Goal: Task Accomplishment & Management: Use online tool/utility

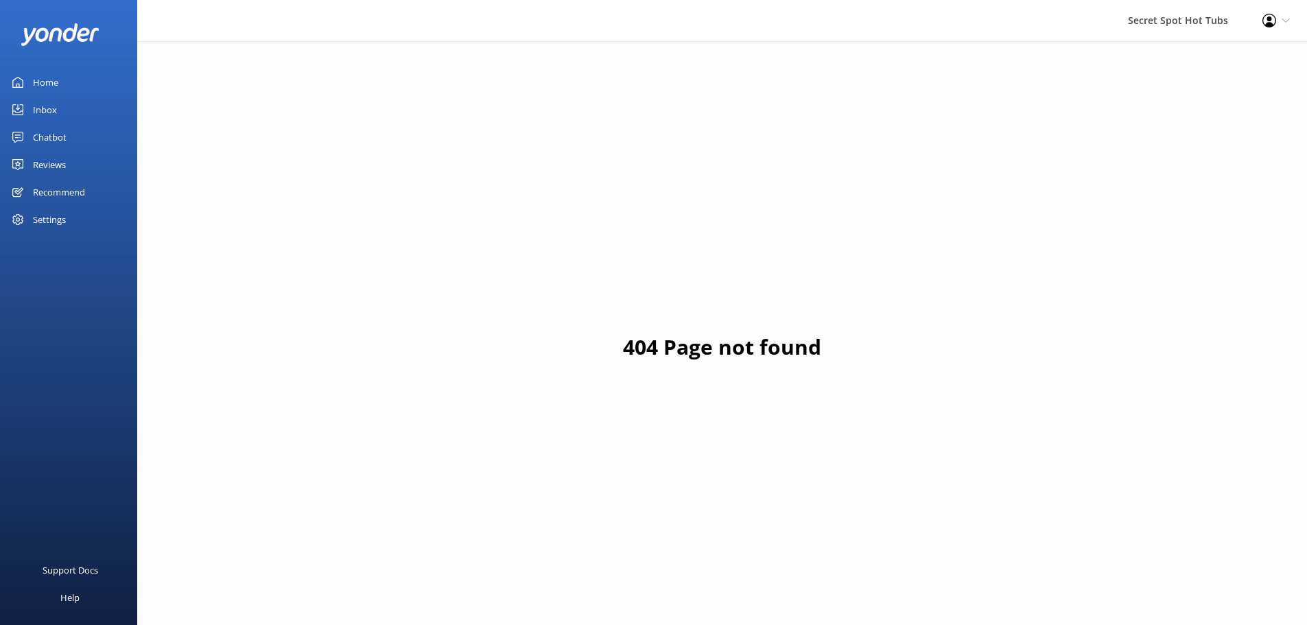
click at [49, 134] on div "Chatbot" at bounding box center [50, 136] width 34 height 27
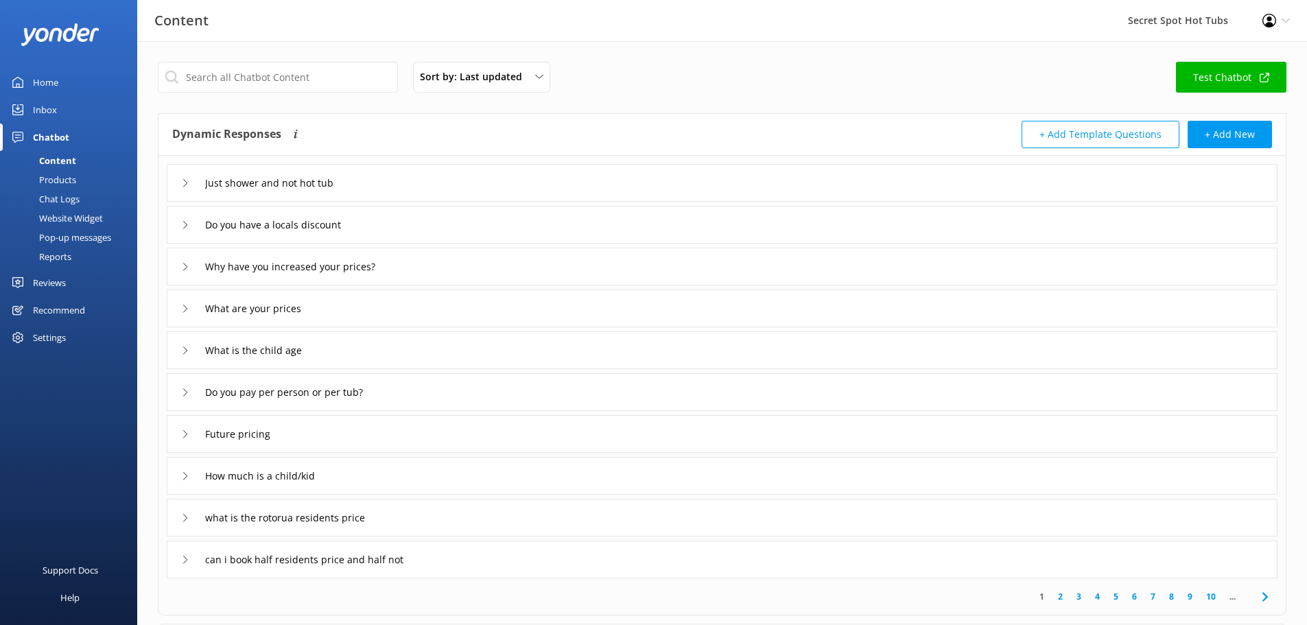
click at [49, 111] on div "Inbox" at bounding box center [45, 109] width 24 height 27
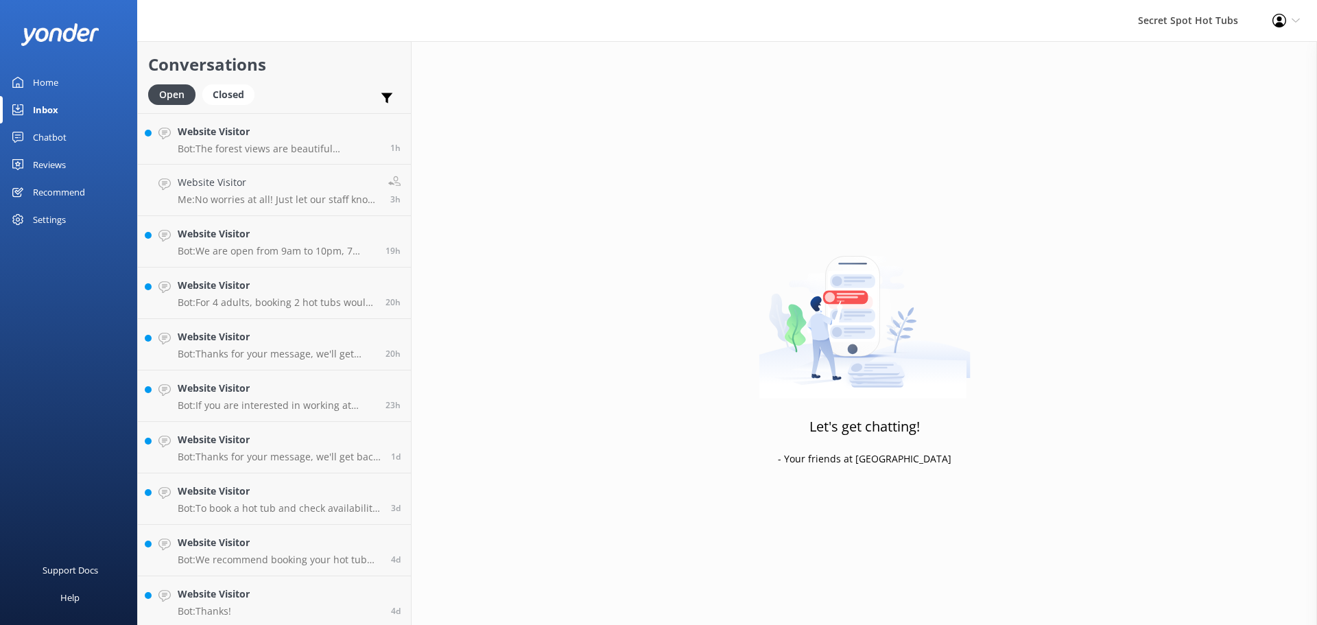
click at [45, 135] on div "Chatbot" at bounding box center [50, 136] width 34 height 27
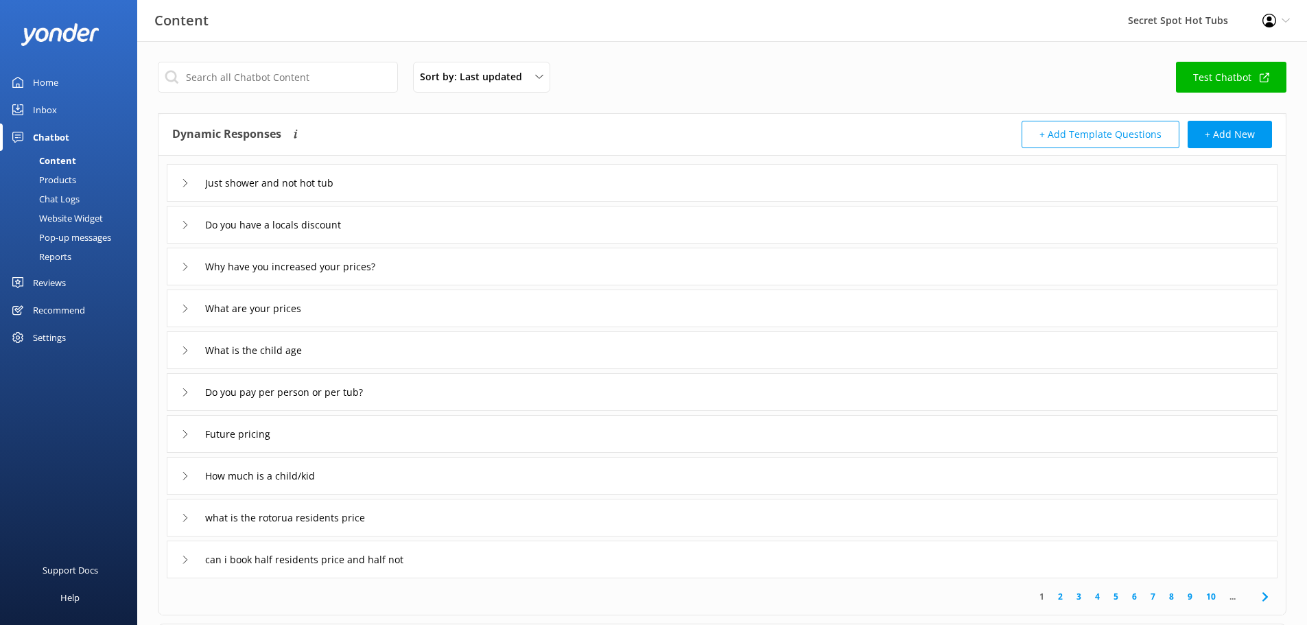
click at [70, 230] on div "Pop-up messages" at bounding box center [59, 237] width 103 height 19
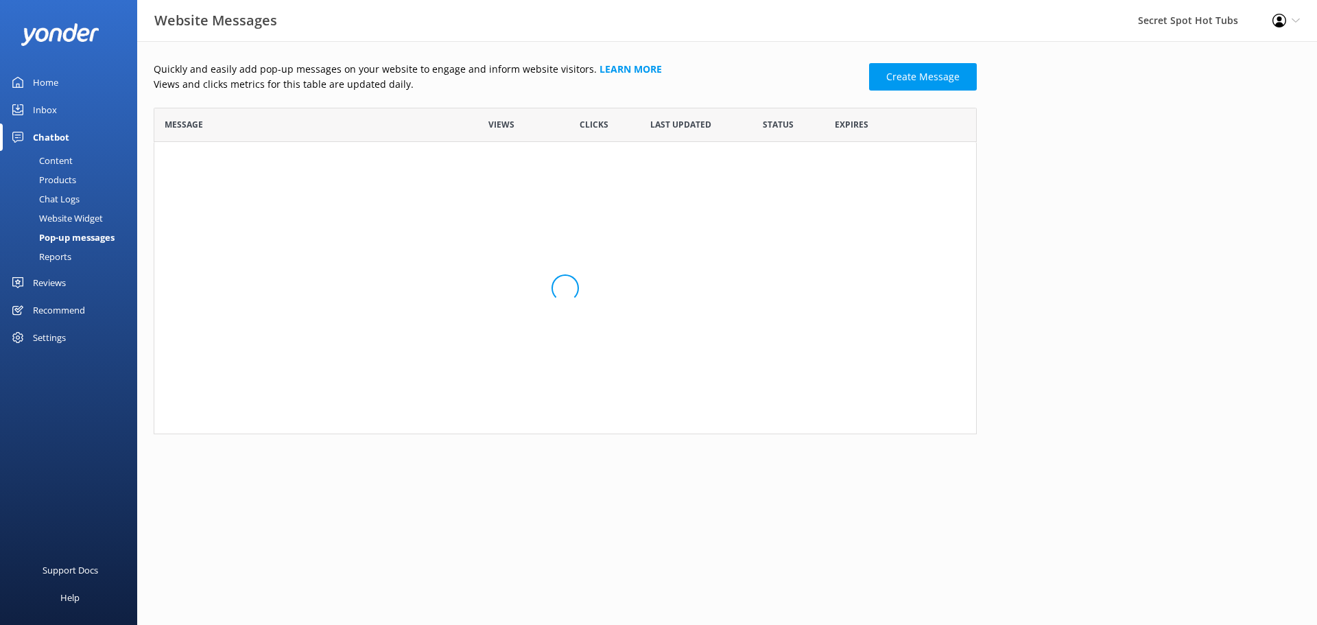
scroll to position [316, 813]
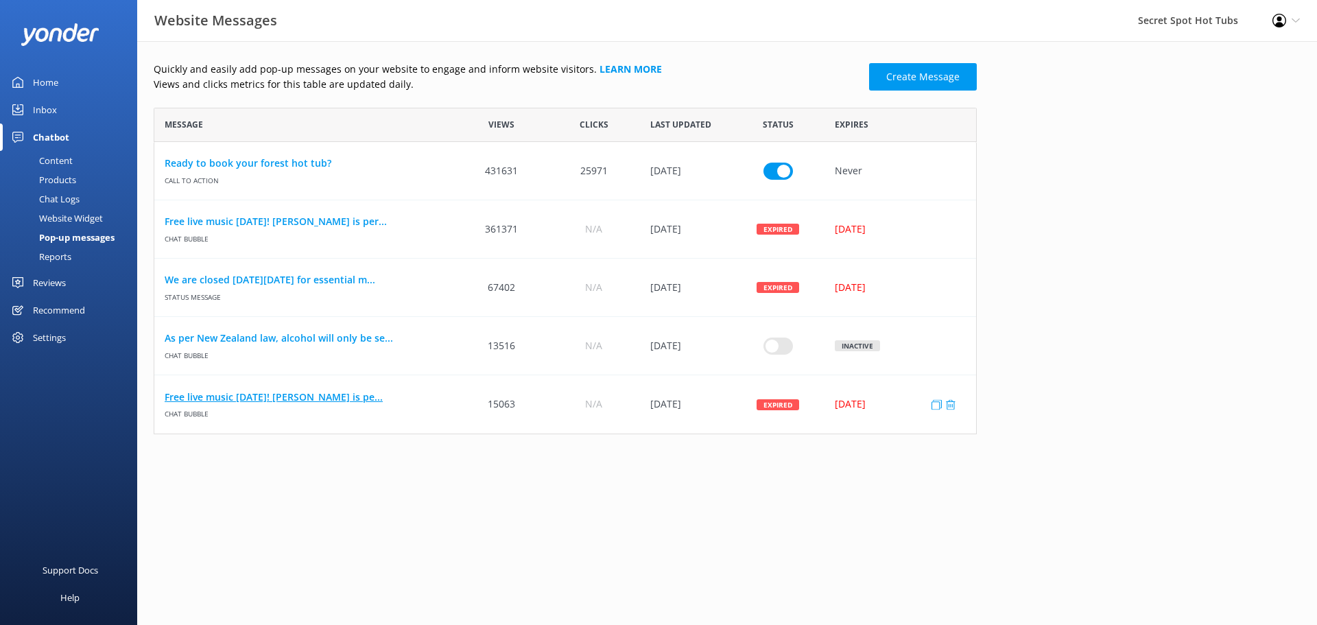
click at [310, 396] on link "Free live music [DATE]! [PERSON_NAME] is pe..." at bounding box center [305, 397] width 281 height 15
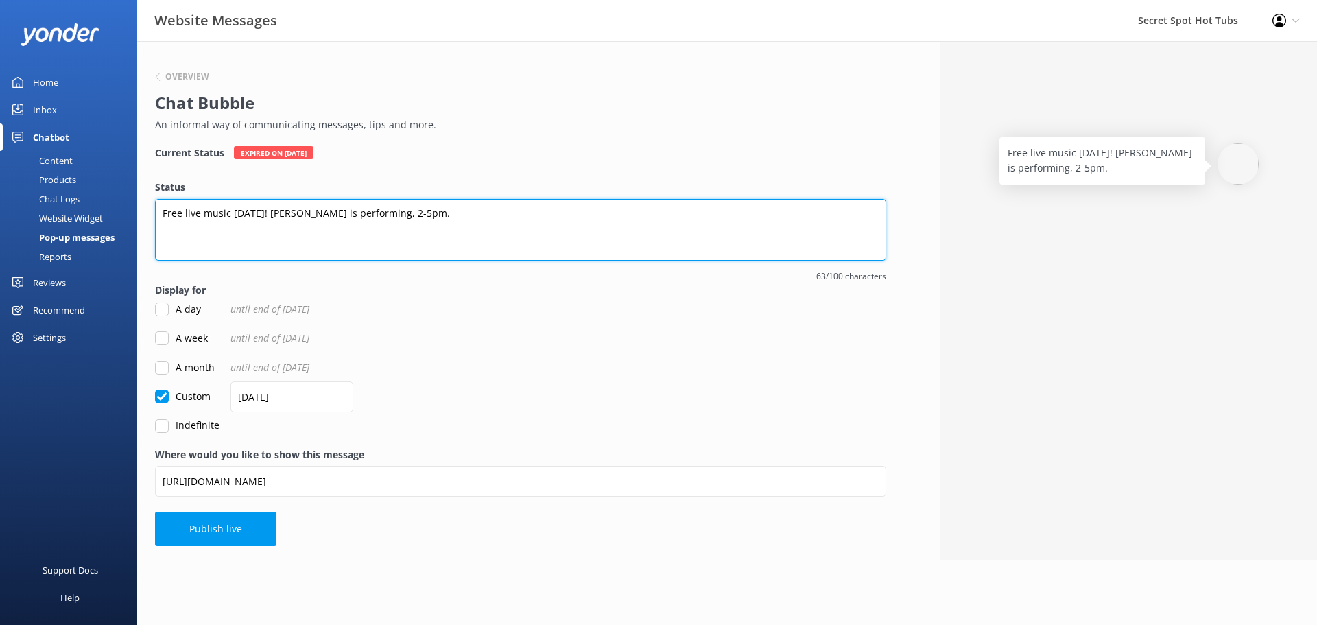
drag, startPoint x: 290, startPoint y: 213, endPoint x: 347, endPoint y: 211, distance: 57.0
click at [347, 211] on textarea "Free live music [DATE]! [PERSON_NAME] is performing, 2-5pm." at bounding box center [520, 230] width 731 height 62
type textarea "Free live music [DATE]! [PERSON_NAME] is performing, 2-5pm."
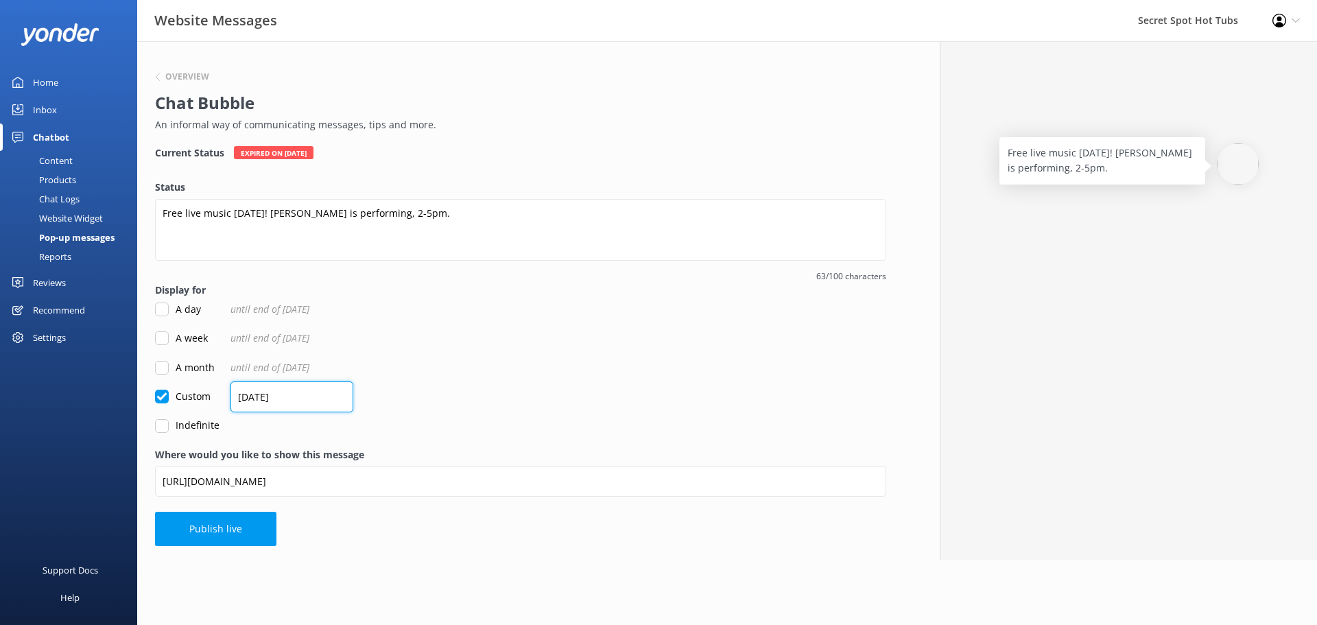
drag, startPoint x: 263, startPoint y: 394, endPoint x: 203, endPoint y: 377, distance: 62.3
click at [208, 383] on form "Status Free live music [DATE]! [PERSON_NAME] is performing, 2-5pm. 63/100 chara…" at bounding box center [520, 306] width 731 height 253
type input "[DATE]"
click at [540, 390] on div "Custom [DATE]" at bounding box center [520, 396] width 731 height 15
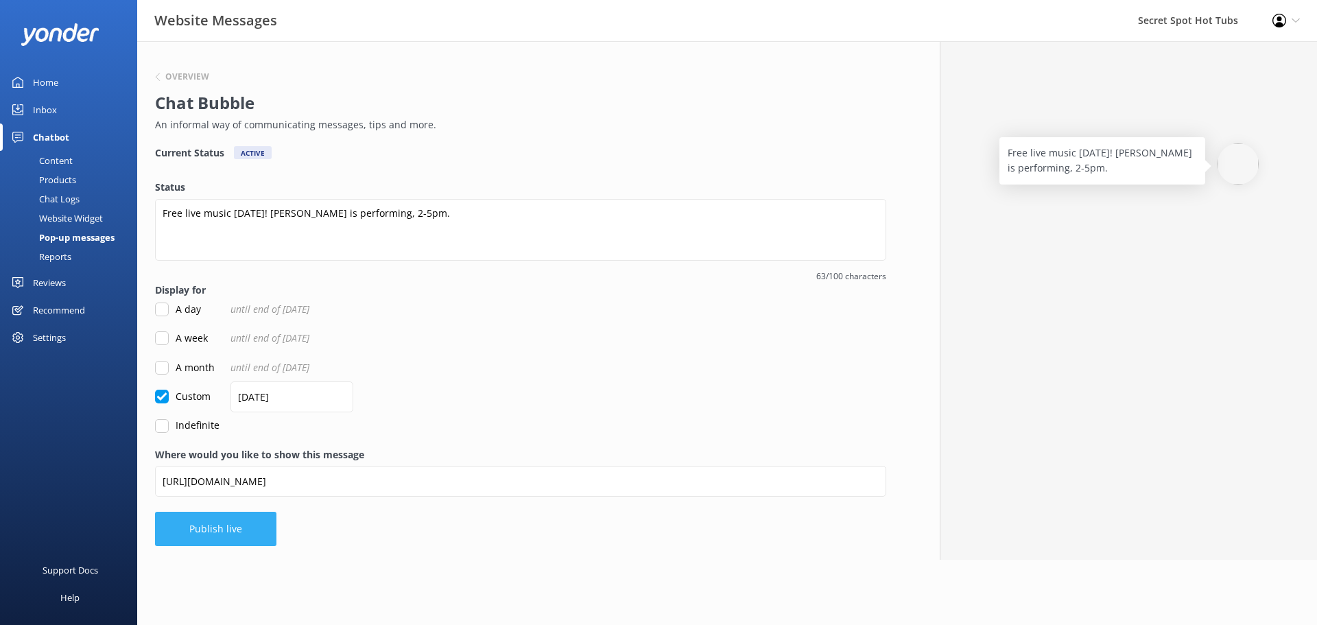
click at [233, 529] on button "Publish live" at bounding box center [215, 529] width 121 height 34
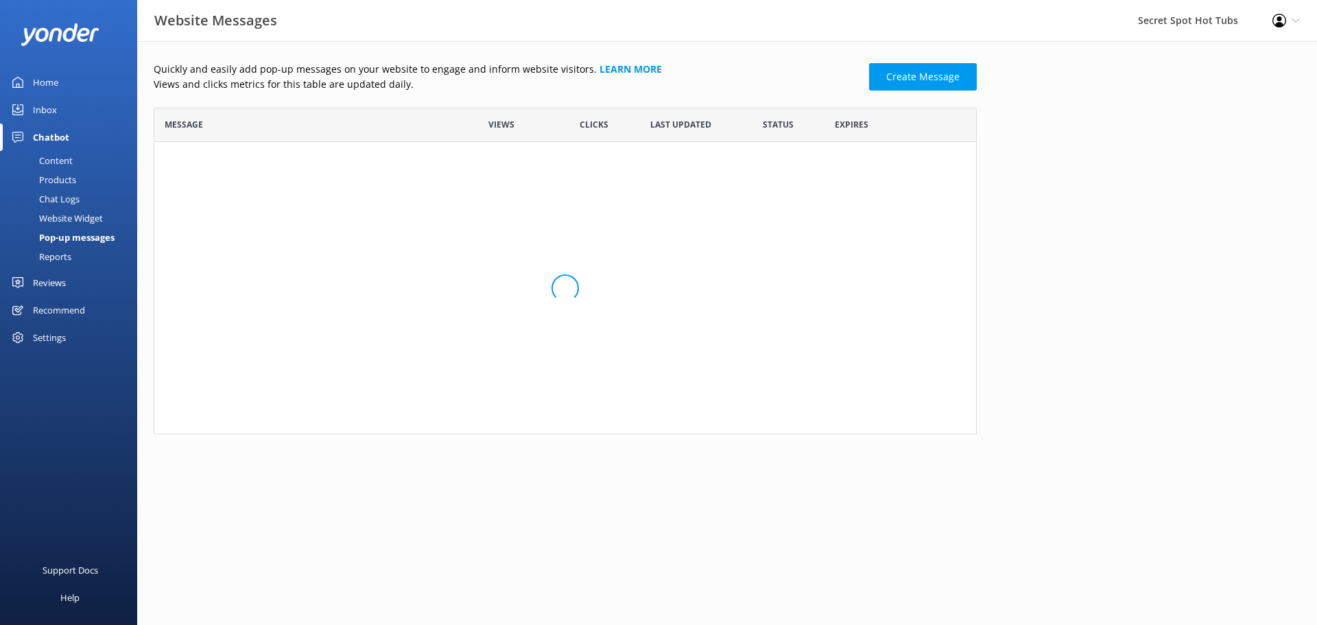
scroll to position [316, 813]
